Goal: Task Accomplishment & Management: Complete application form

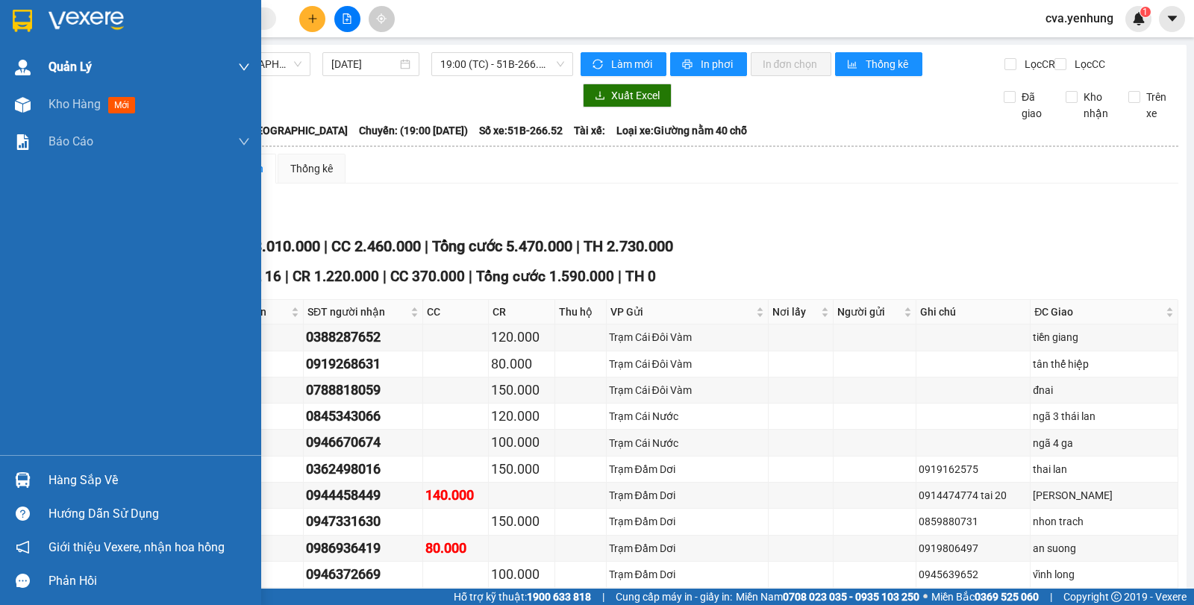
drag, startPoint x: 27, startPoint y: 103, endPoint x: 137, endPoint y: 76, distance: 113.0
click at [26, 103] on img at bounding box center [23, 105] width 16 height 16
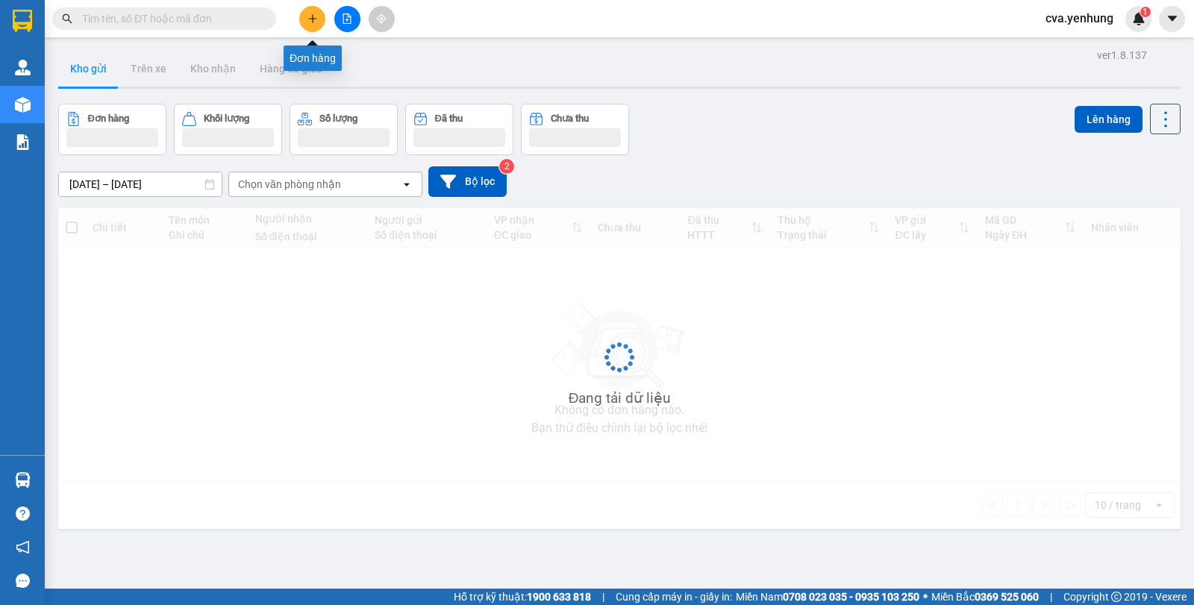
click at [315, 25] on button at bounding box center [312, 19] width 26 height 26
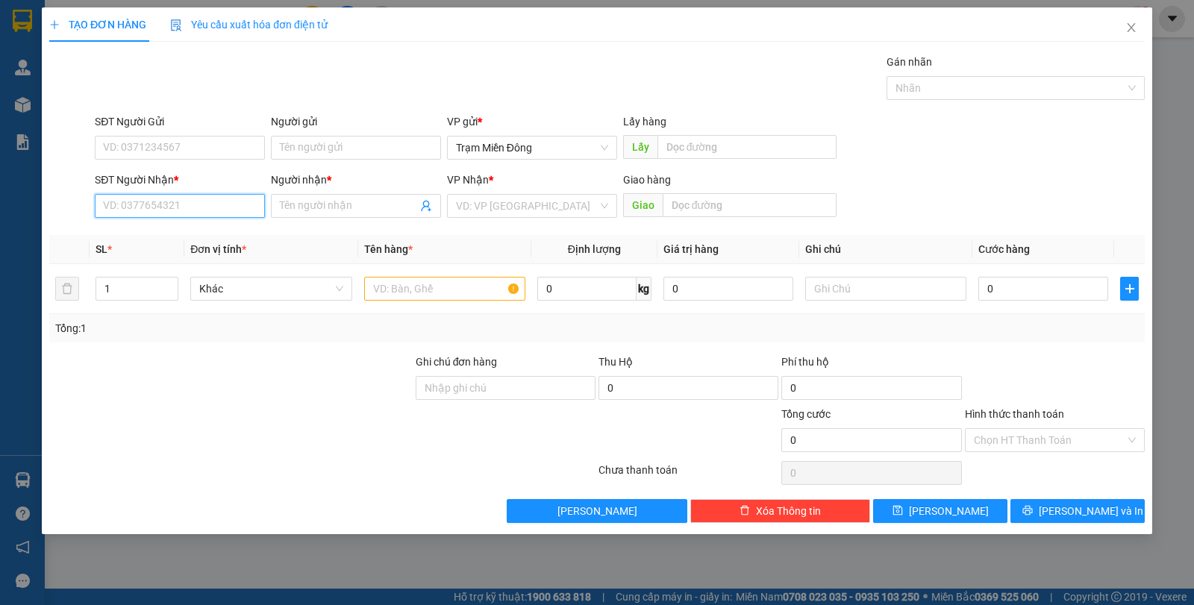
click at [138, 213] on input "SĐT Người Nhận *" at bounding box center [180, 206] width 170 height 24
type input "0944961050"
click at [142, 231] on div "0944961050 - TIET" at bounding box center [180, 236] width 152 height 16
type input "TIET"
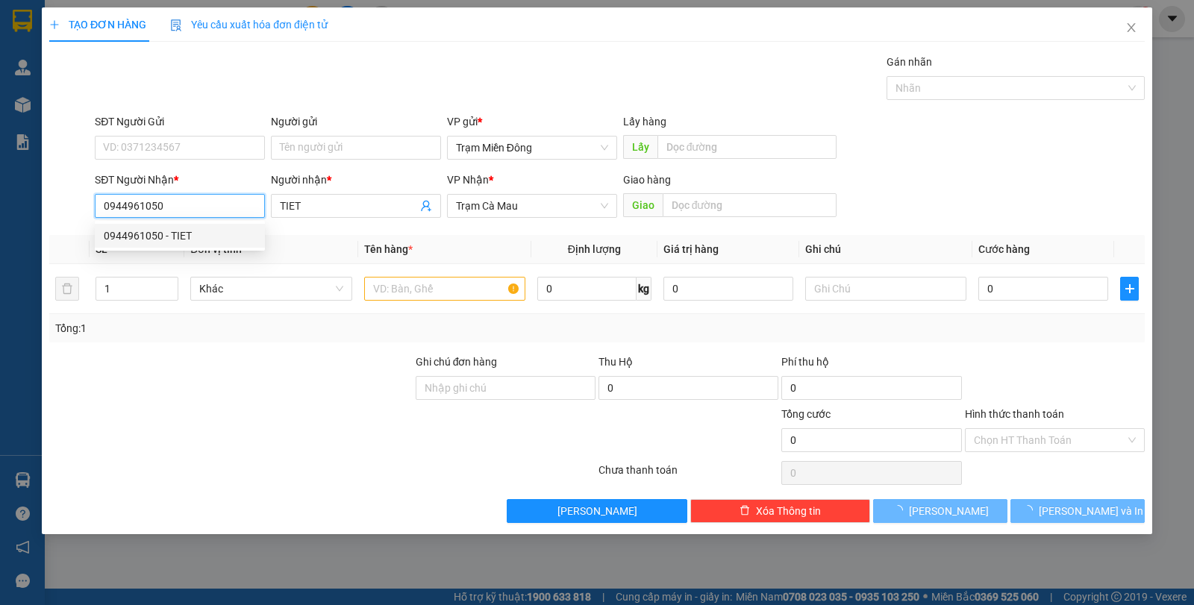
type input "50.000"
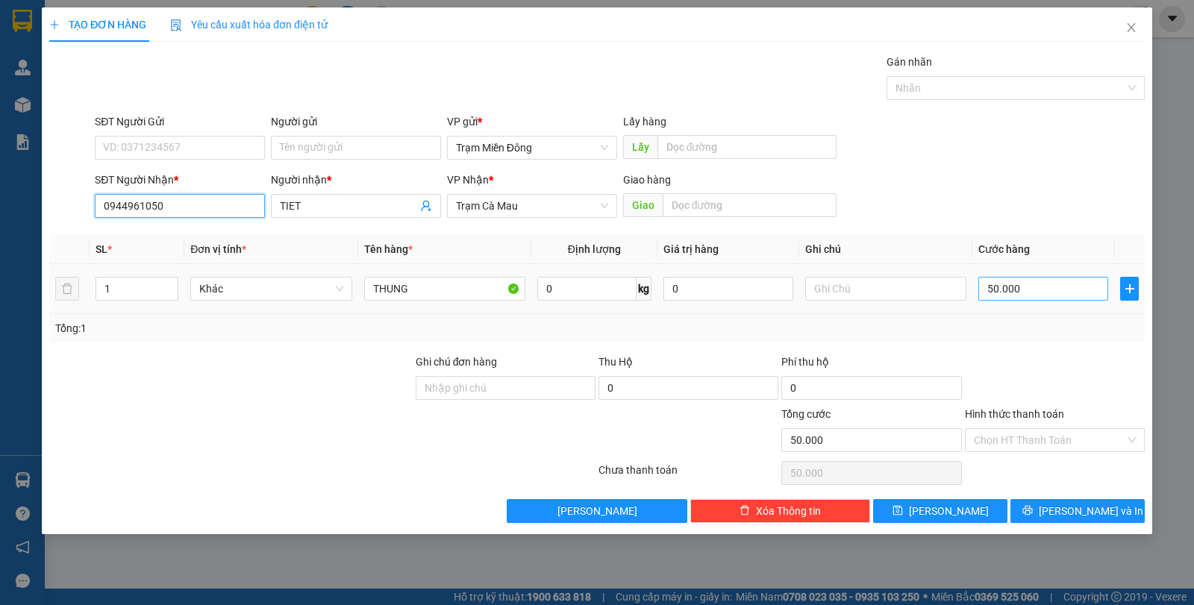
type input "0944961050"
click at [1070, 289] on input "50.000" at bounding box center [1043, 289] width 130 height 24
type input "0"
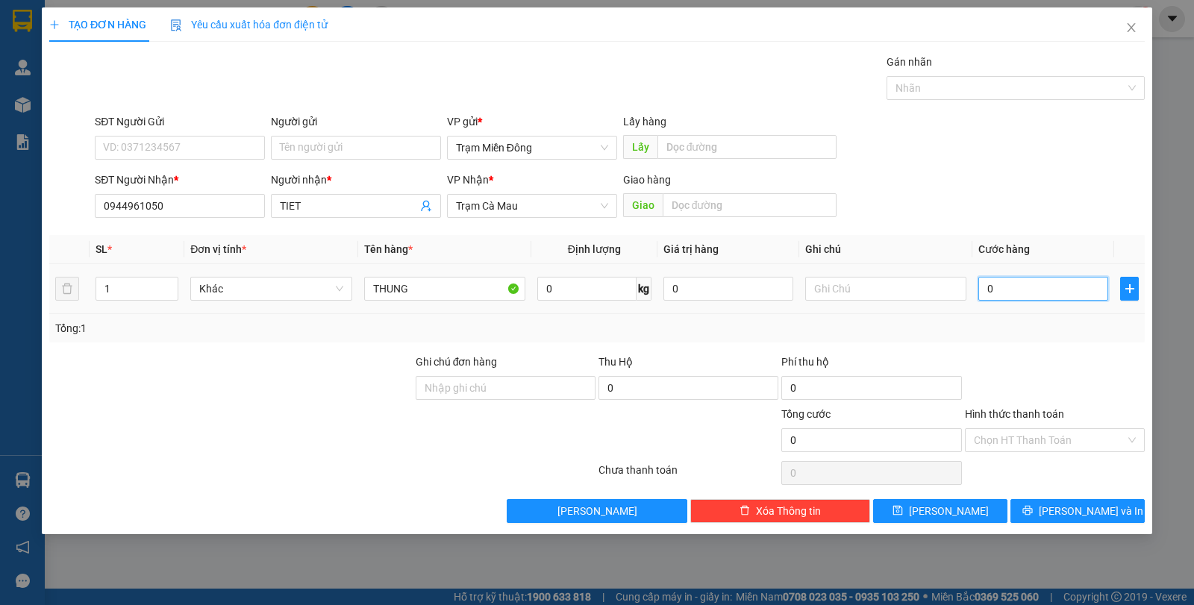
type input "7"
type input "07"
type input "70"
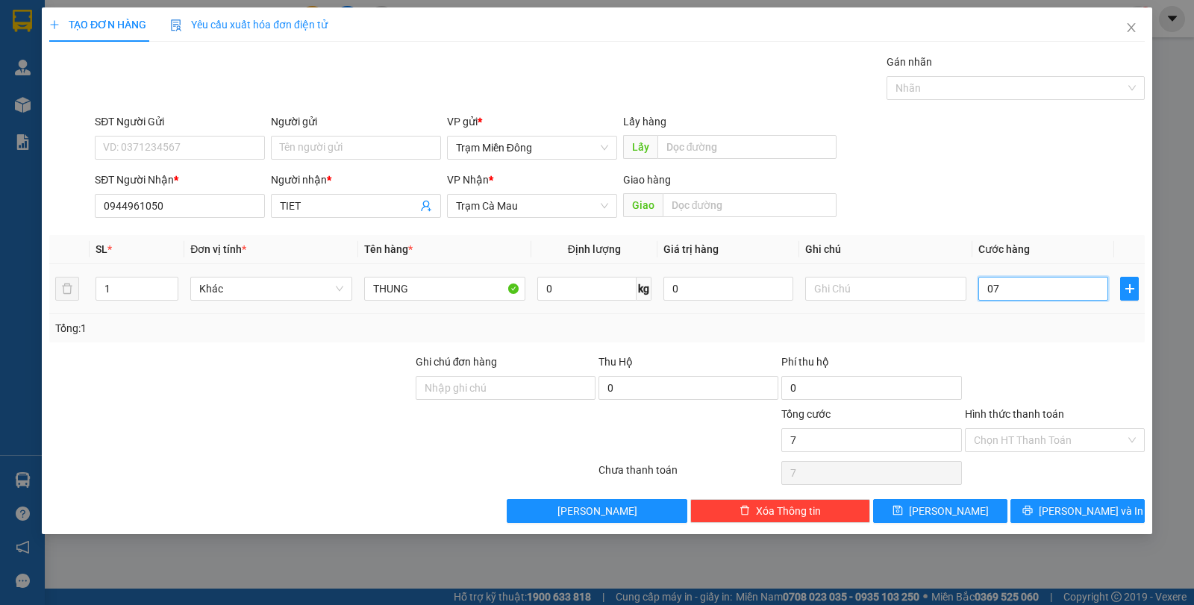
type input "070"
type input "700"
type input "0.700"
type input "7.000"
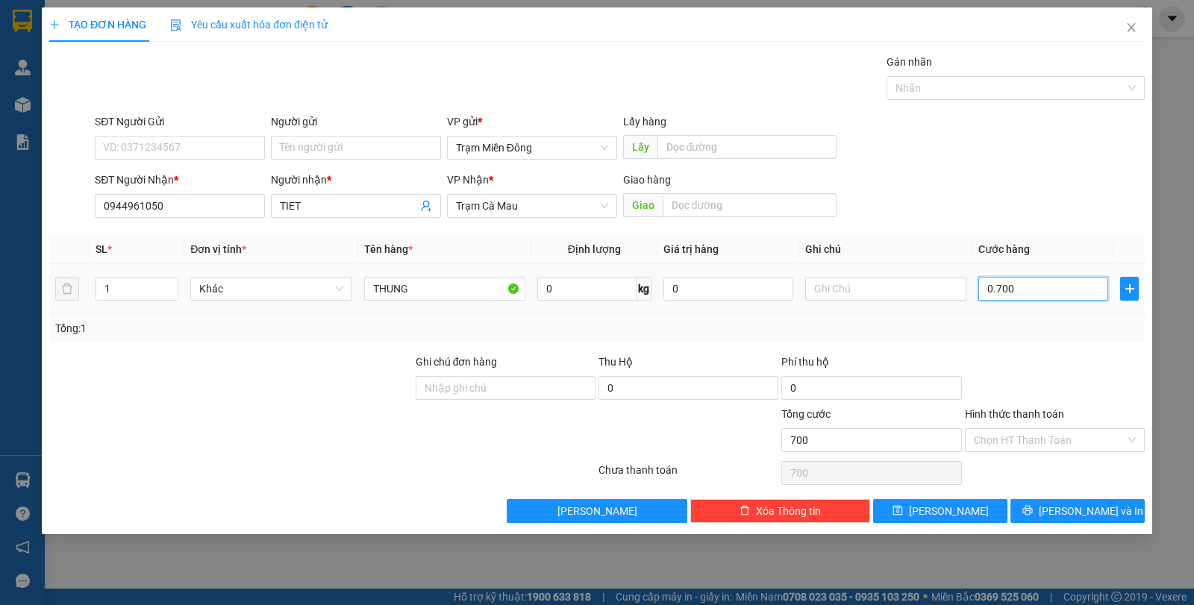
type input "7.000"
type input "07.000"
type input "70.000"
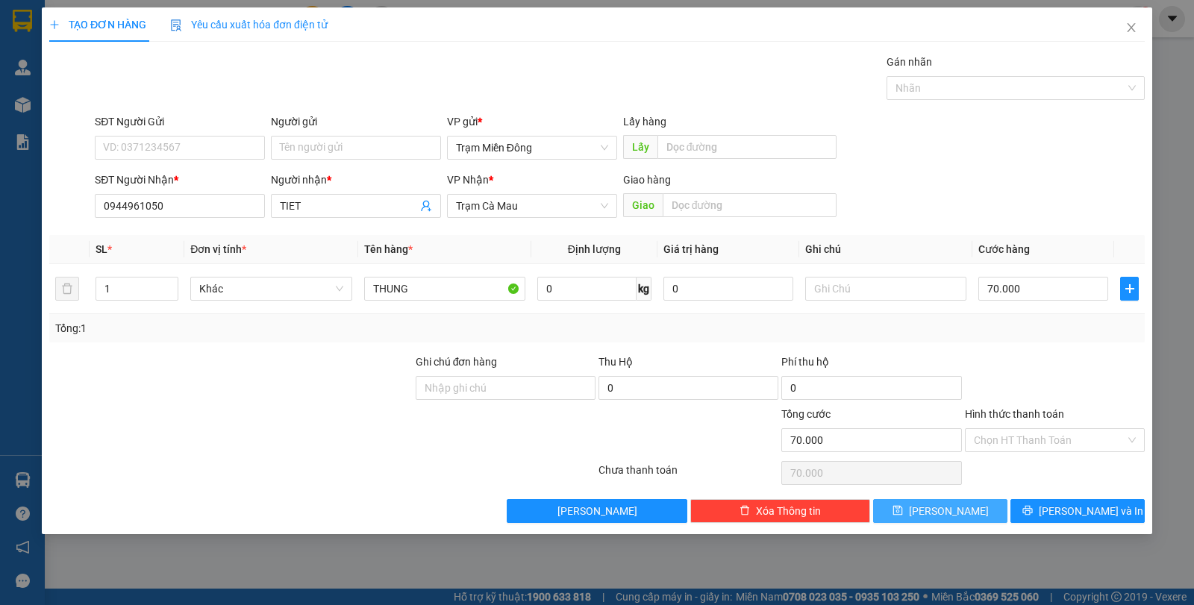
click at [902, 512] on icon "save" at bounding box center [898, 511] width 10 height 10
type input "0"
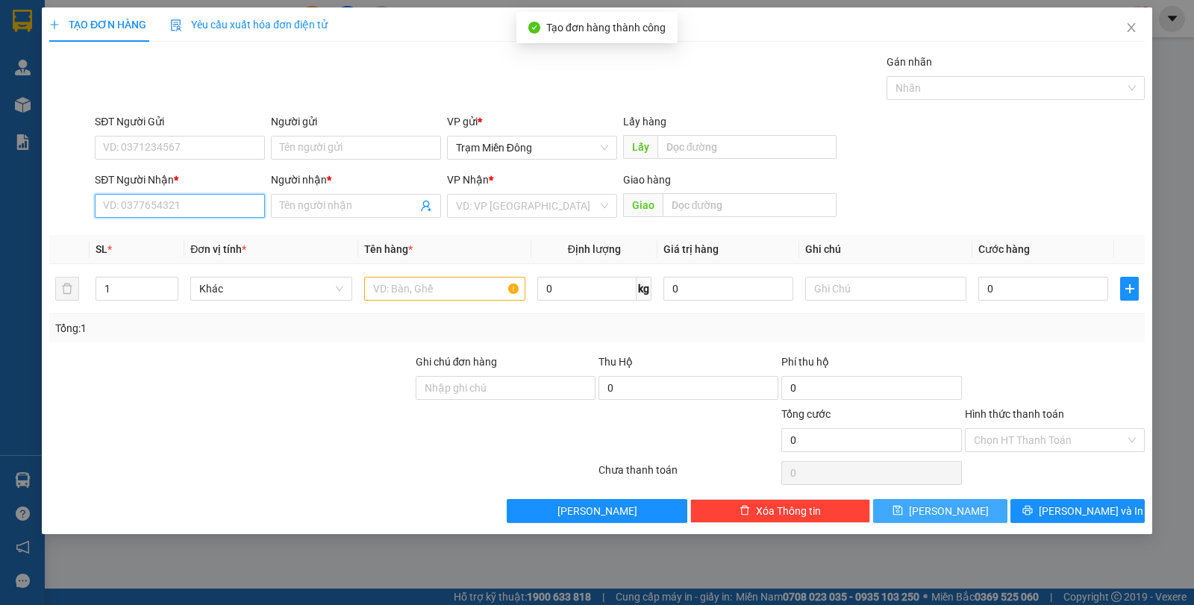
click at [181, 202] on input "SĐT Người Nhận *" at bounding box center [180, 206] width 170 height 24
type input "0943492969"
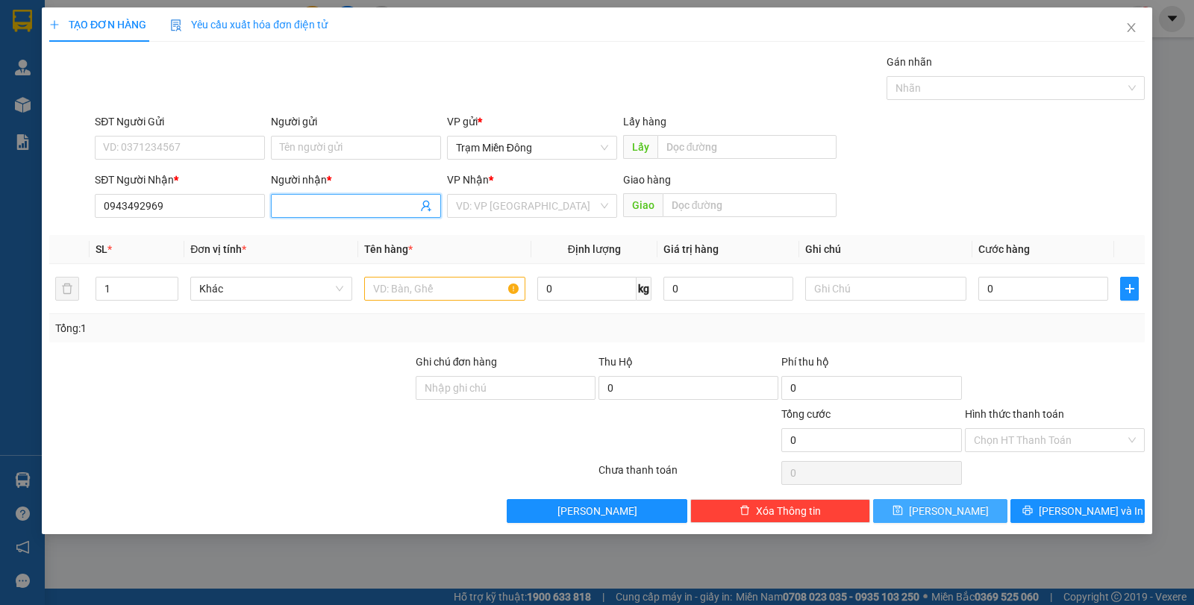
click at [377, 204] on input "Người nhận *" at bounding box center [348, 206] width 137 height 16
type input "h"
click at [519, 207] on input "search" at bounding box center [527, 206] width 142 height 22
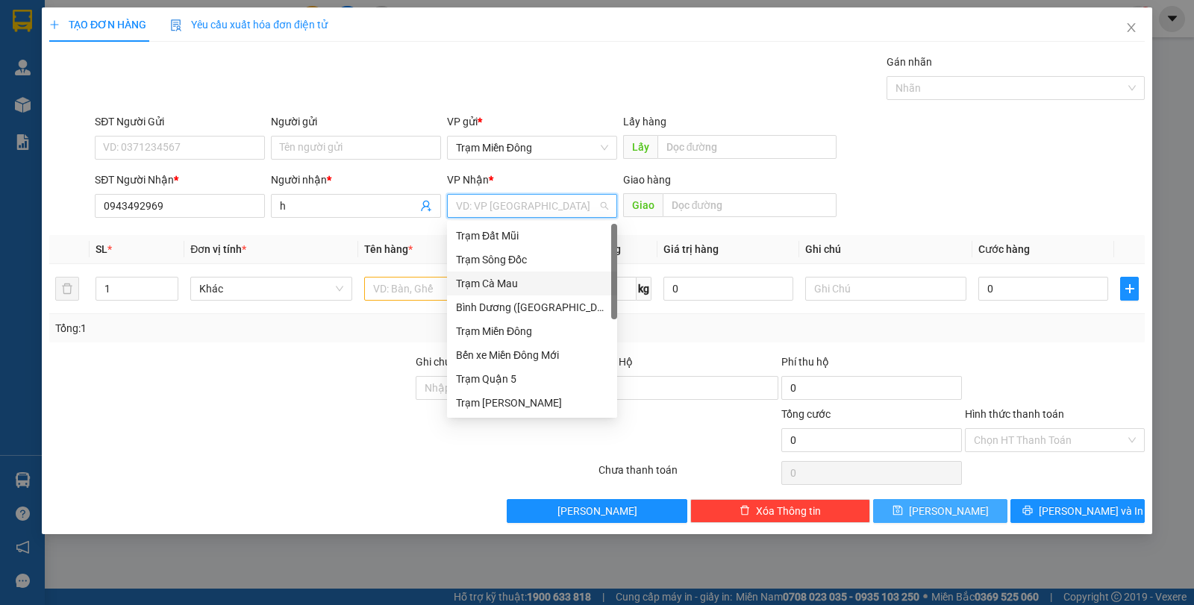
click at [534, 284] on div "Trạm Cà Mau" at bounding box center [532, 283] width 152 height 16
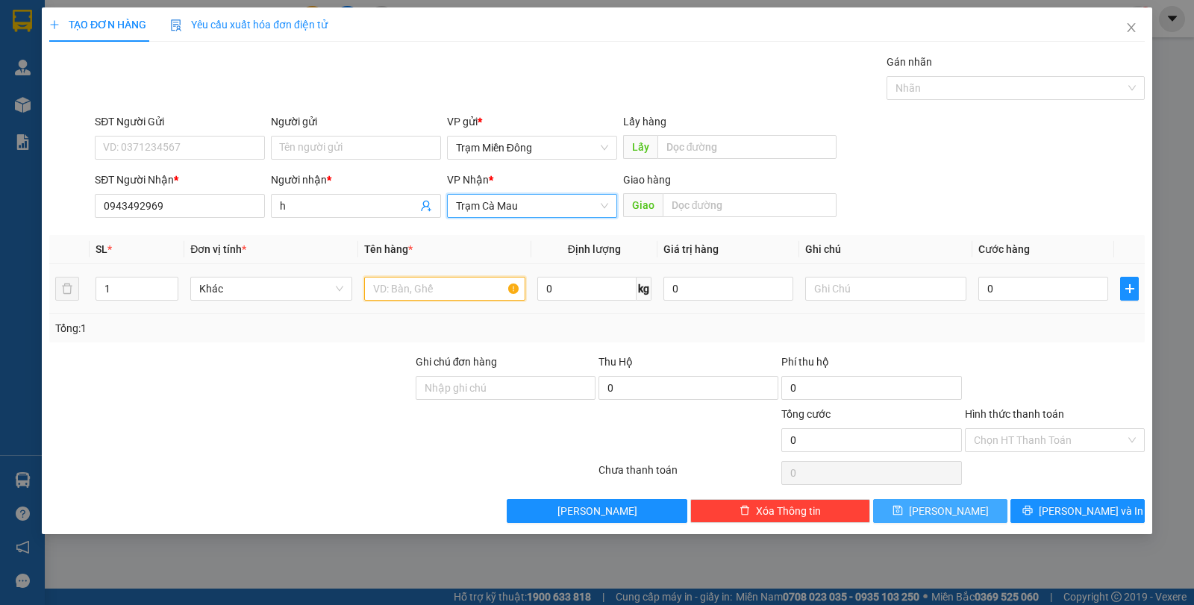
click at [416, 289] on input "text" at bounding box center [444, 289] width 161 height 24
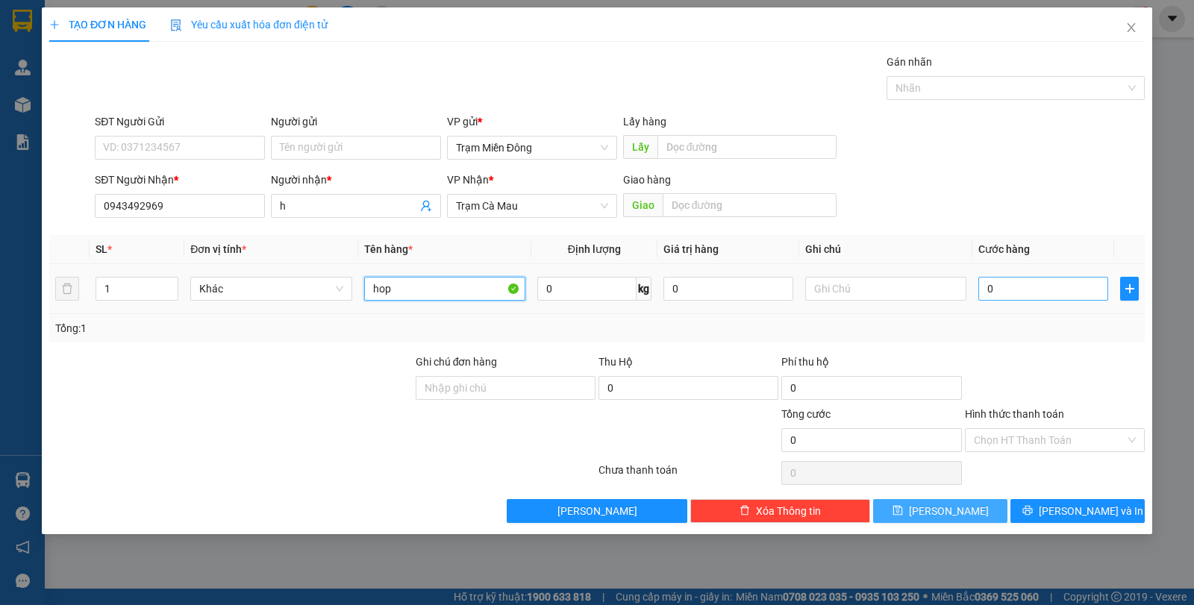
type input "hop"
click at [1040, 288] on input "0" at bounding box center [1043, 289] width 130 height 24
type input "4"
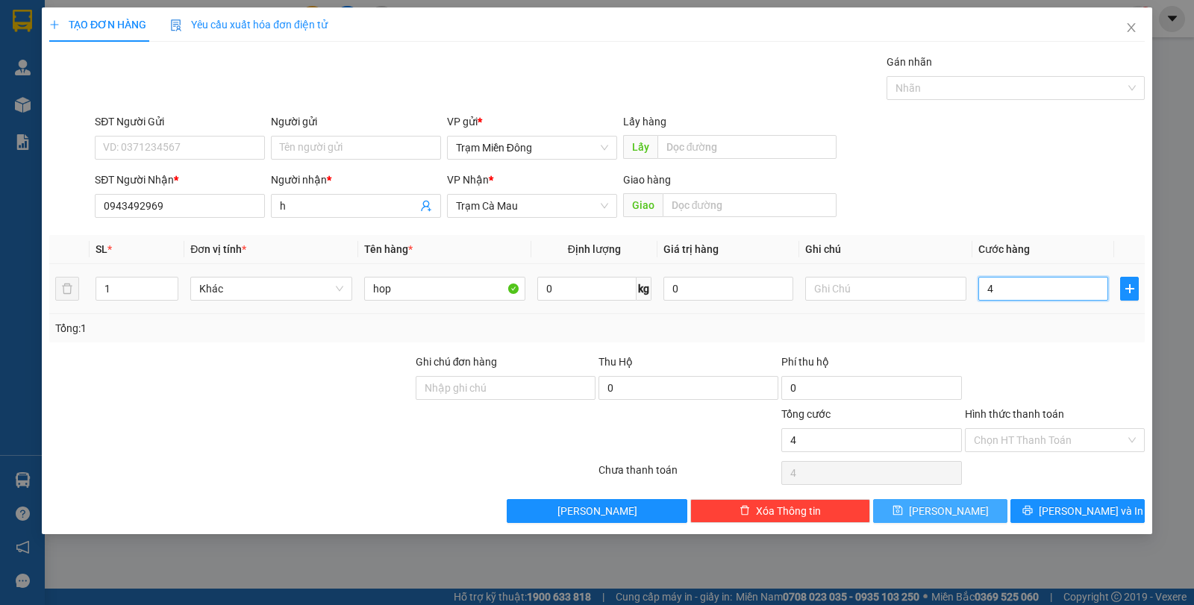
type input "40"
type input "400"
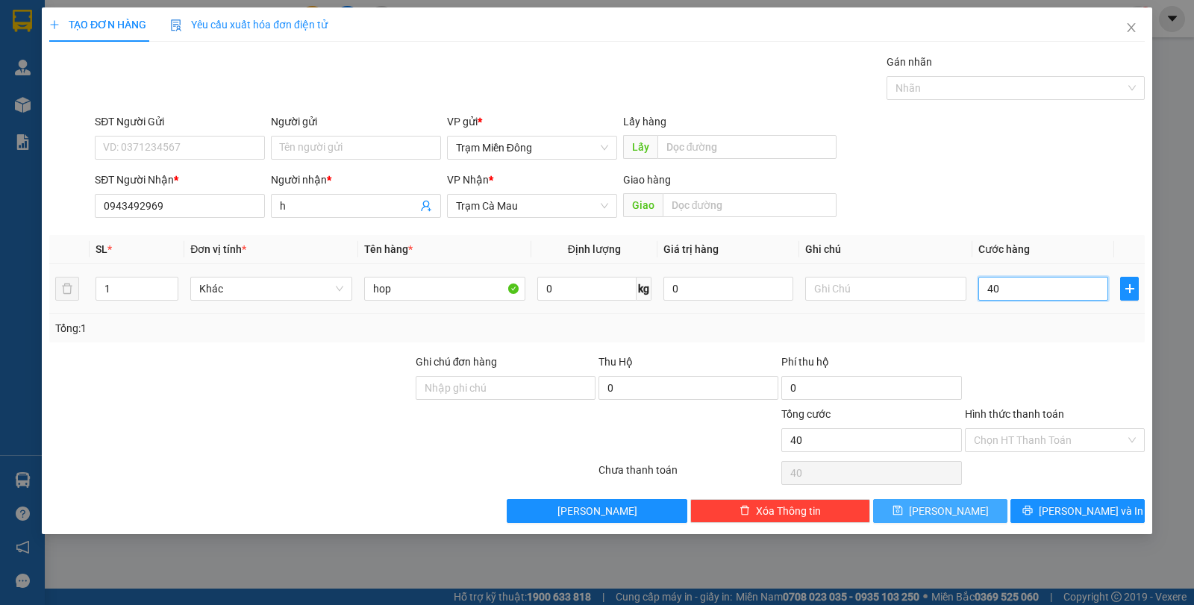
type input "400"
type input "4.000"
type input "40.000"
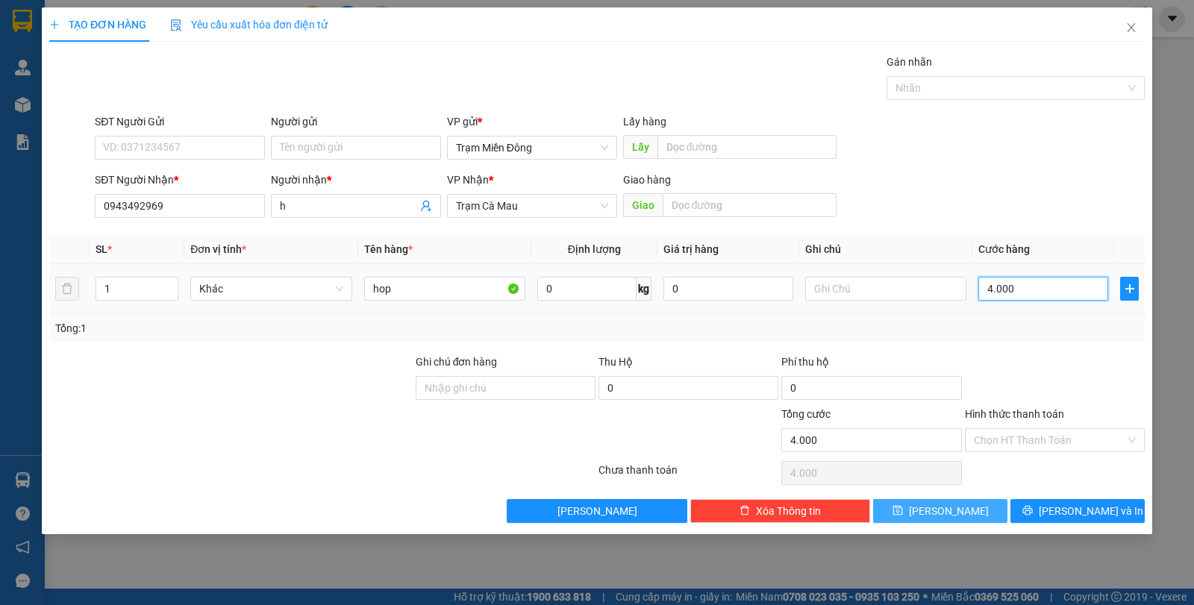
type input "40.000"
click at [948, 510] on span "[PERSON_NAME]" at bounding box center [949, 511] width 80 height 16
type input "0"
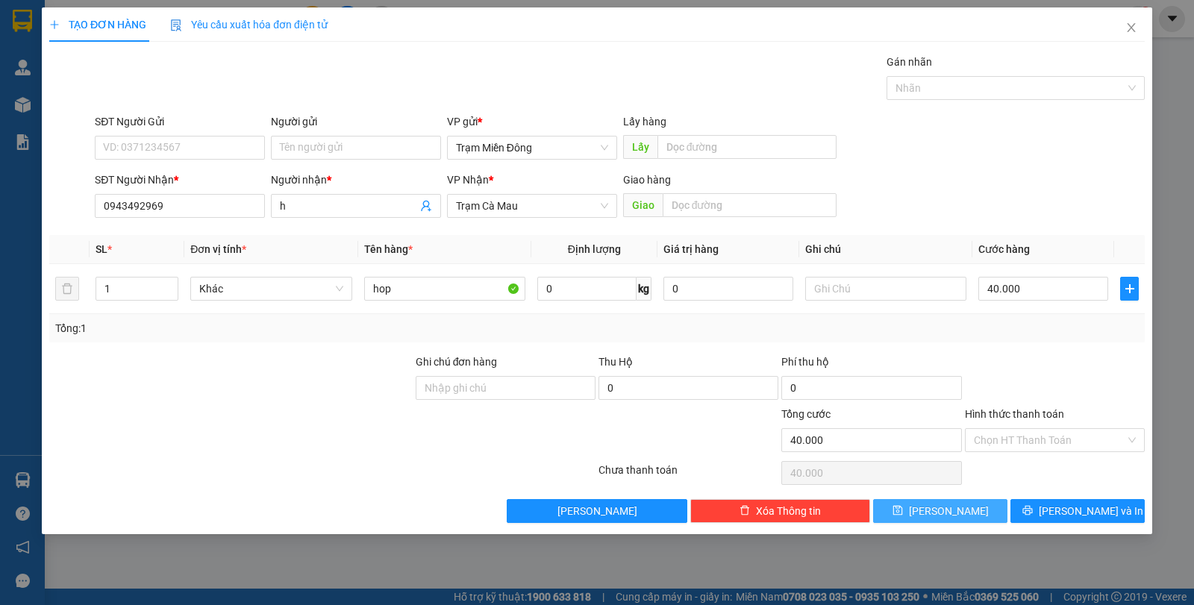
type input "0"
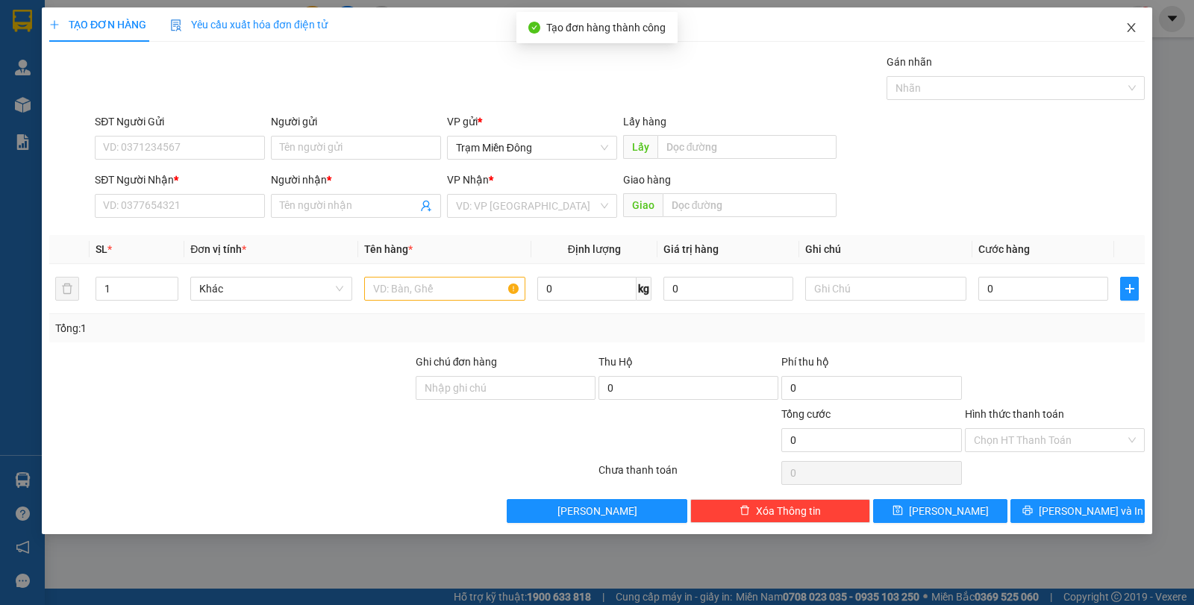
click at [1134, 31] on icon "close" at bounding box center [1131, 28] width 12 height 12
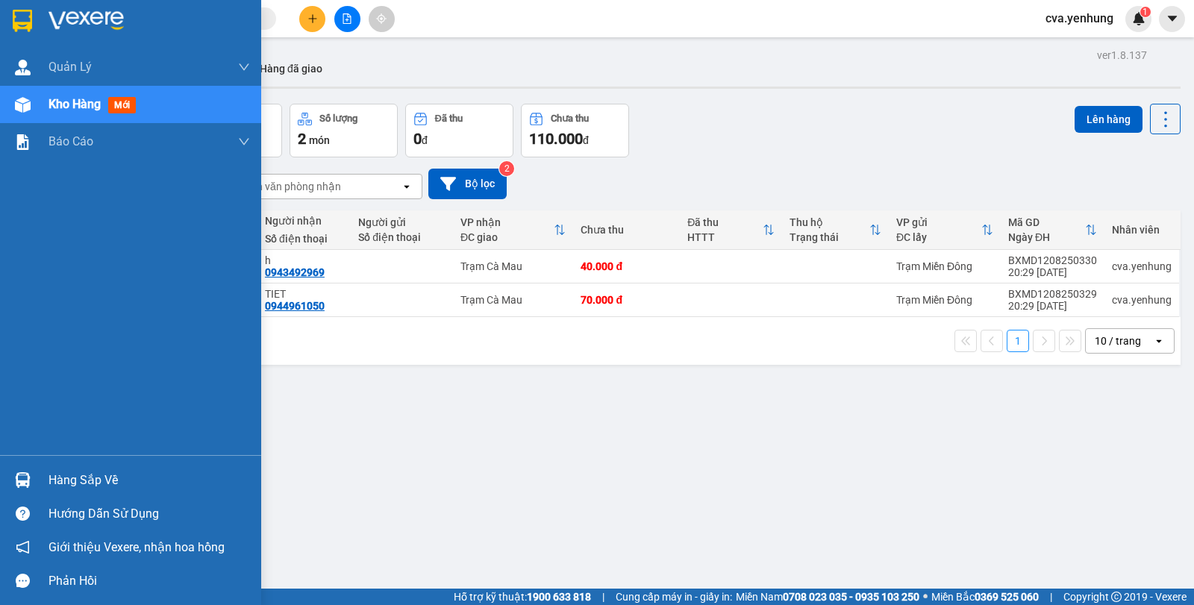
click at [39, 480] on div "Hàng sắp về" at bounding box center [130, 480] width 261 height 34
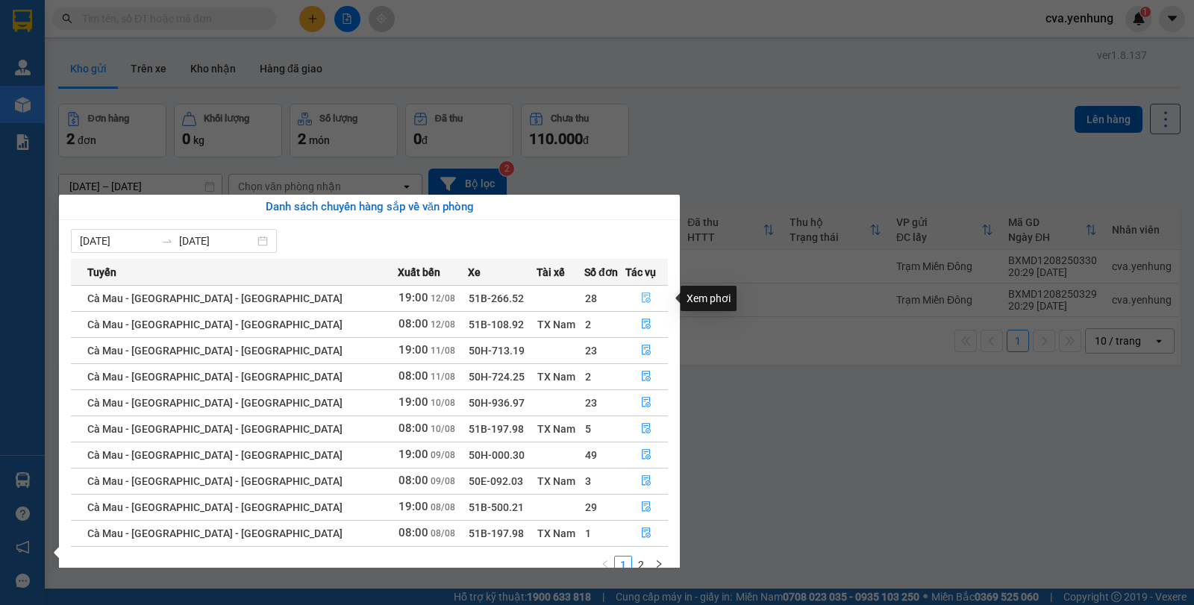
click at [642, 297] on icon "file-done" at bounding box center [646, 298] width 10 height 10
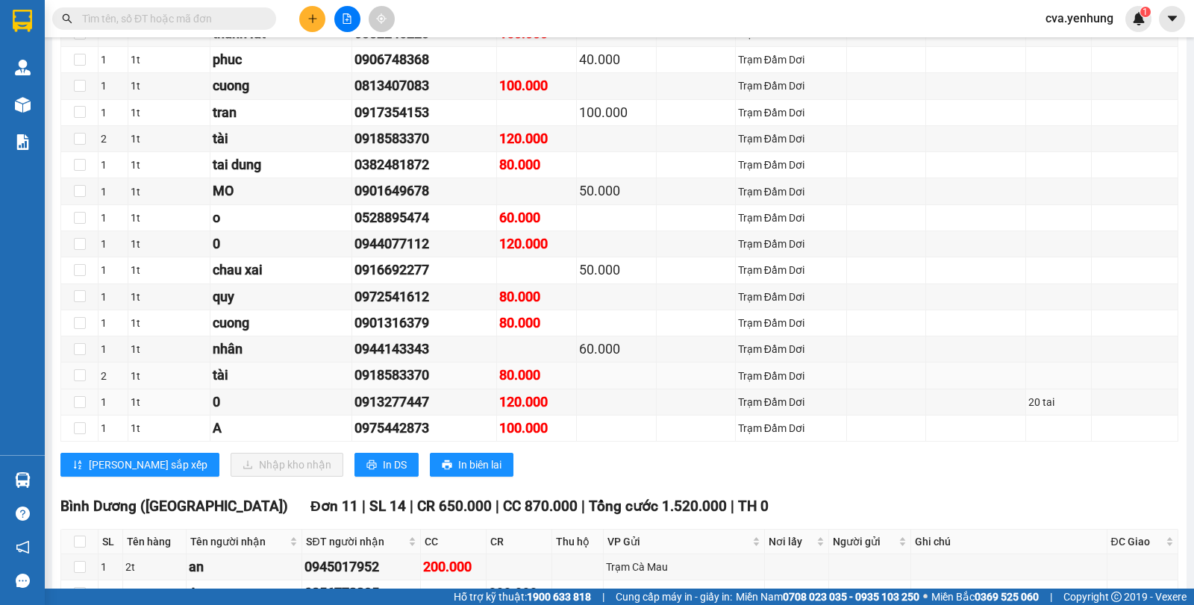
scroll to position [1131, 0]
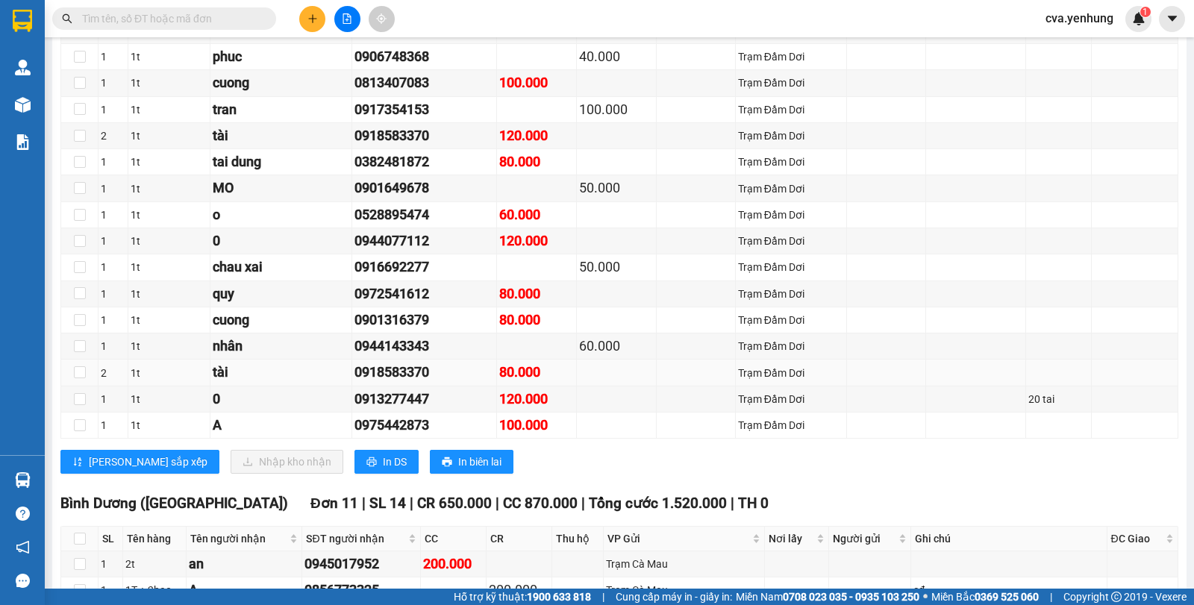
click at [446, 376] on div "0918583370" at bounding box center [425, 372] width 140 height 21
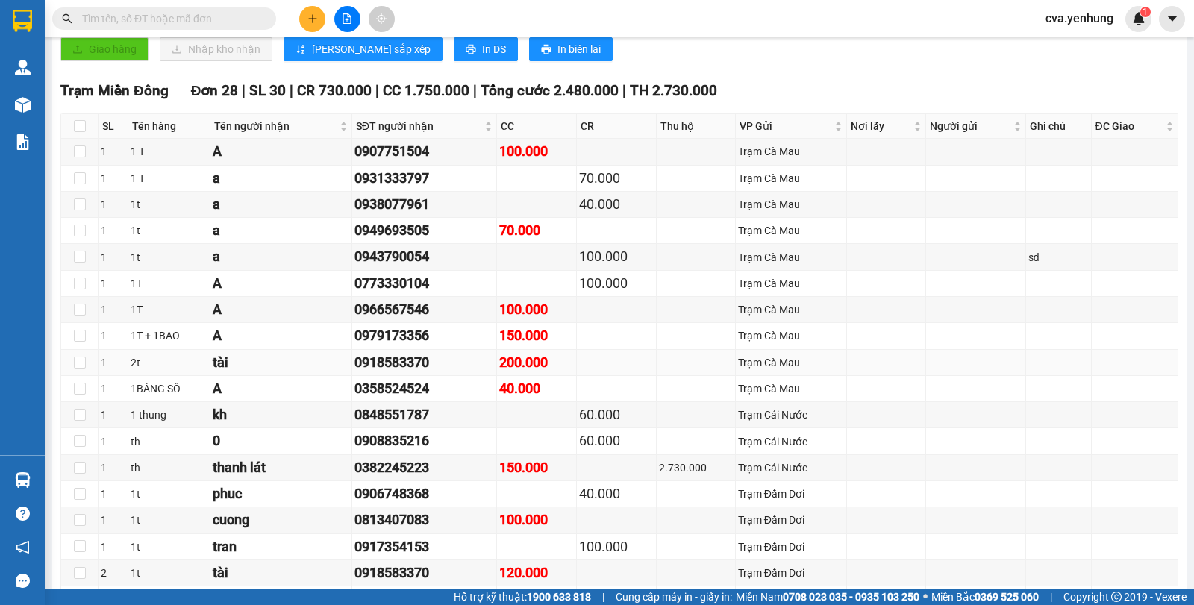
scroll to position [692, 0]
